Goal: Information Seeking & Learning: Find specific page/section

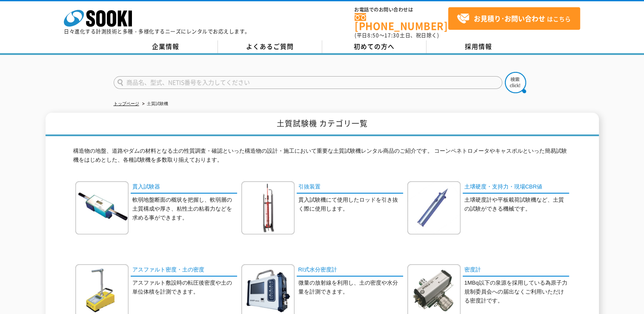
click at [282, 80] on input "text" at bounding box center [308, 82] width 389 height 13
paste input "ＳＷＳ試験機"
type input "ＳＷＳ試験機"
click at [505, 72] on button at bounding box center [515, 82] width 21 height 21
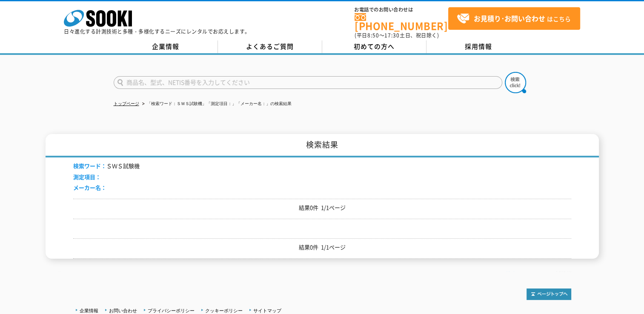
click at [278, 76] on input "text" at bounding box center [308, 82] width 389 height 13
paste input "ＳＷＳ試験機"
type input "ＳＷＳ試験機"
click at [505, 72] on button at bounding box center [515, 82] width 21 height 21
click at [278, 76] on input "text" at bounding box center [308, 82] width 389 height 13
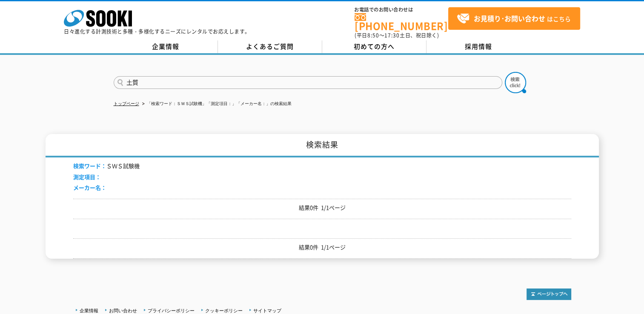
type input "土質"
click at [505, 72] on button at bounding box center [515, 82] width 21 height 21
